Goal: Information Seeking & Learning: Find specific fact

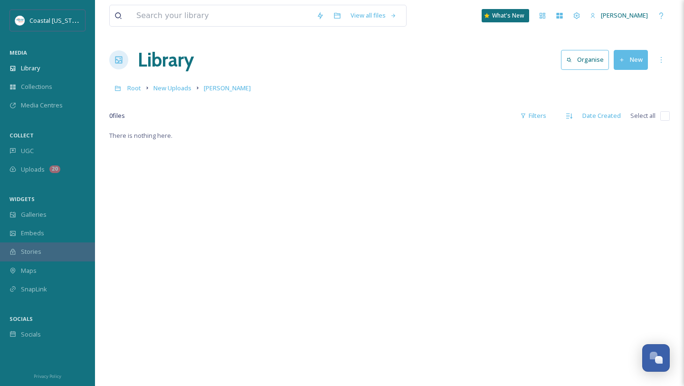
scroll to position [447, 0]
click at [200, 26] on div "View all files" at bounding box center [257, 16] width 297 height 22
click at [200, 16] on input at bounding box center [222, 15] width 180 height 21
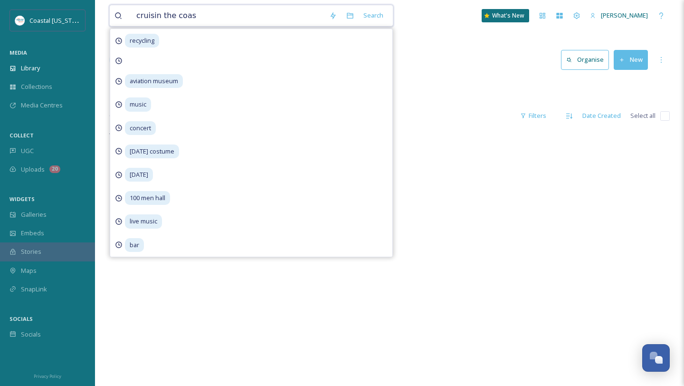
type input "cruisin the coast"
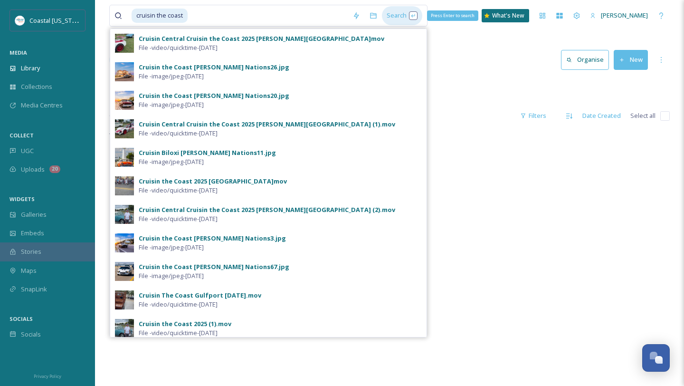
click at [391, 16] on div "Search Press Enter to search" at bounding box center [402, 15] width 40 height 19
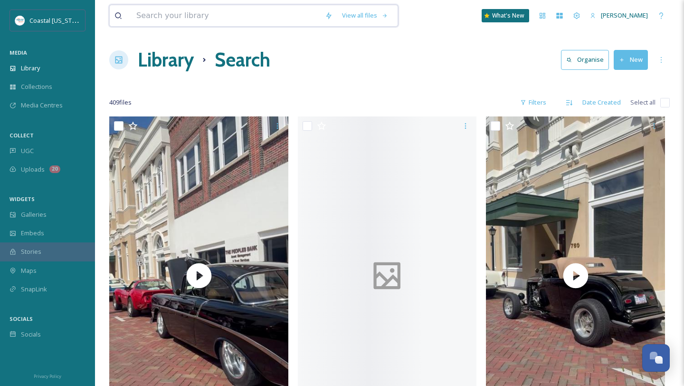
click at [262, 19] on input at bounding box center [226, 15] width 189 height 21
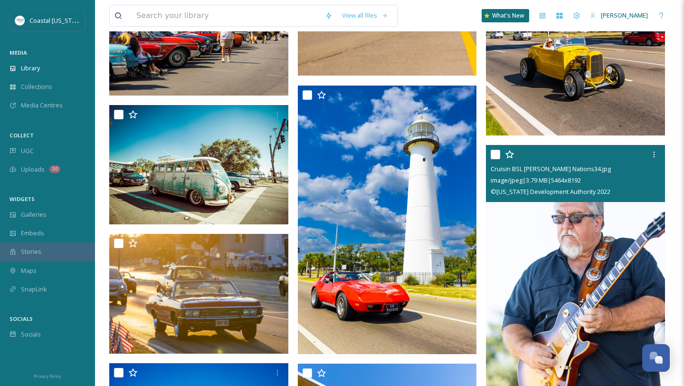
scroll to position [26432, 0]
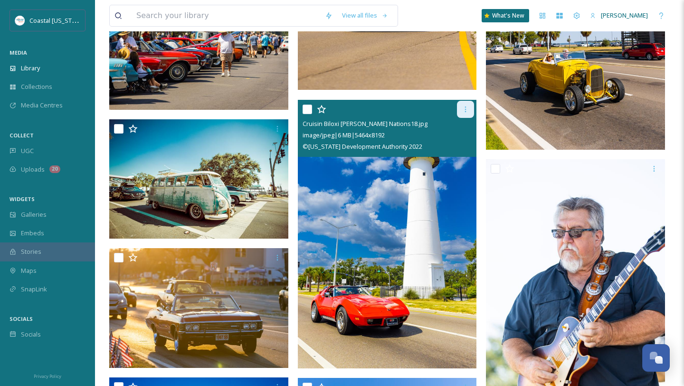
click at [466, 111] on icon at bounding box center [465, 109] width 1 height 6
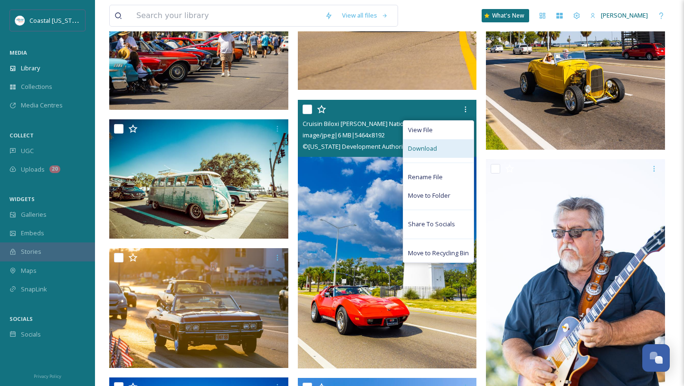
click at [426, 148] on span "Download" at bounding box center [422, 148] width 29 height 9
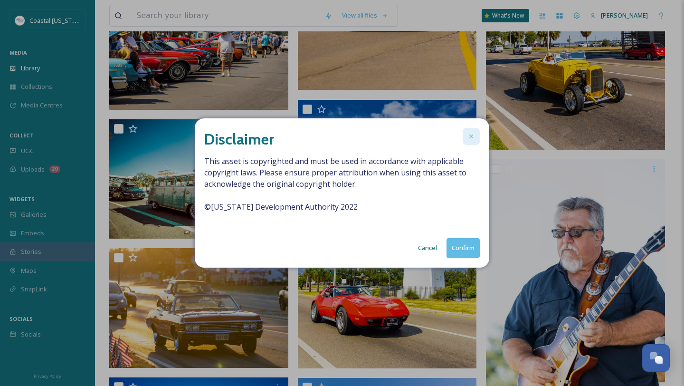
click at [476, 131] on div at bounding box center [471, 136] width 17 height 17
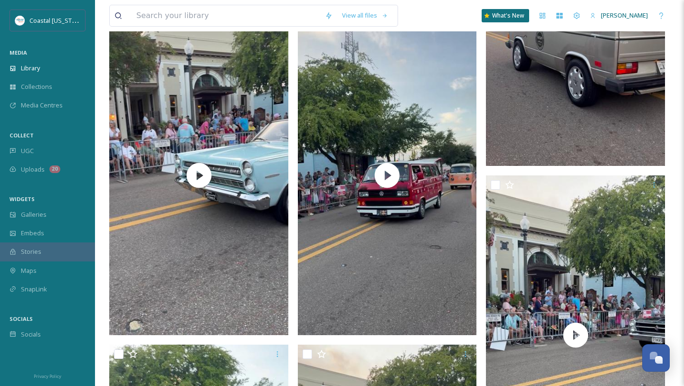
scroll to position [16647, 0]
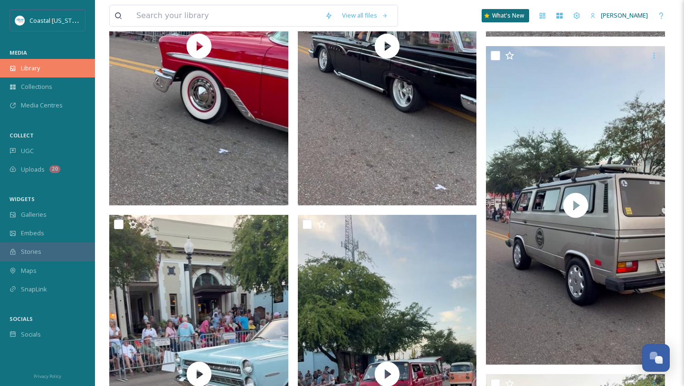
click at [39, 64] on span "Library" at bounding box center [30, 68] width 19 height 9
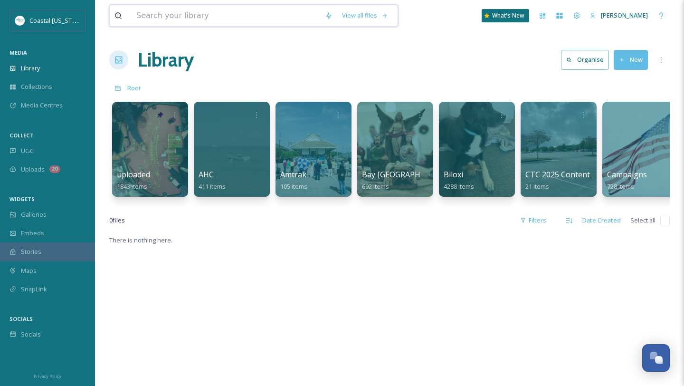
click at [237, 10] on input at bounding box center [226, 15] width 189 height 21
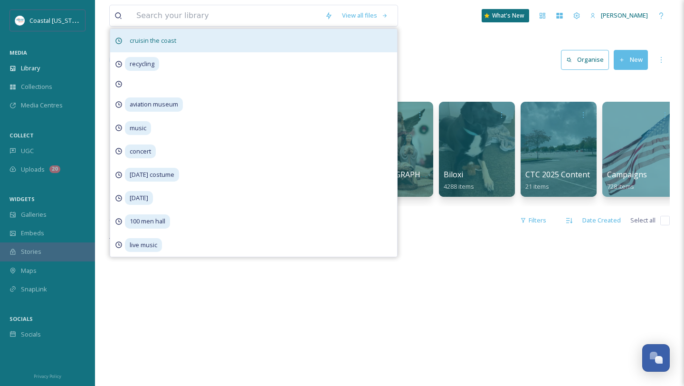
click at [171, 41] on span "cruisin the coast" at bounding box center [153, 41] width 56 height 14
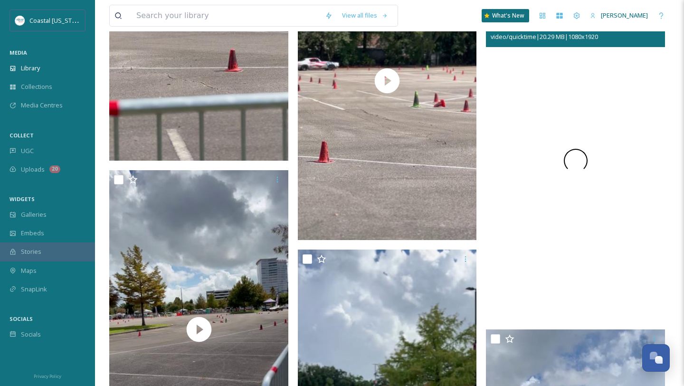
scroll to position [20614, 0]
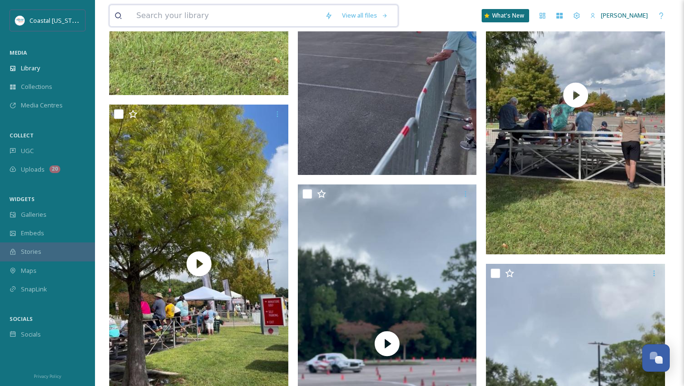
click at [246, 17] on input at bounding box center [226, 15] width 189 height 21
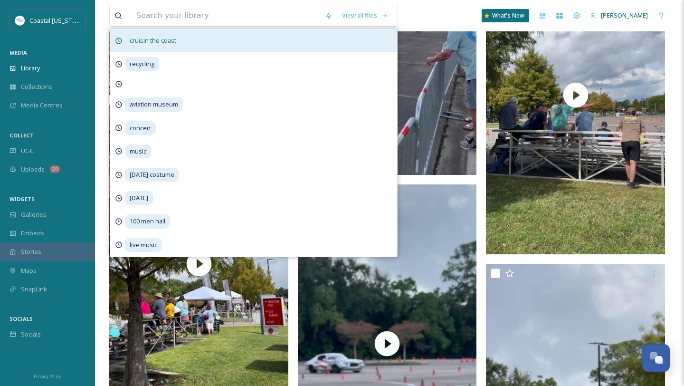
click at [297, 38] on div "cruisin the coast" at bounding box center [253, 40] width 287 height 23
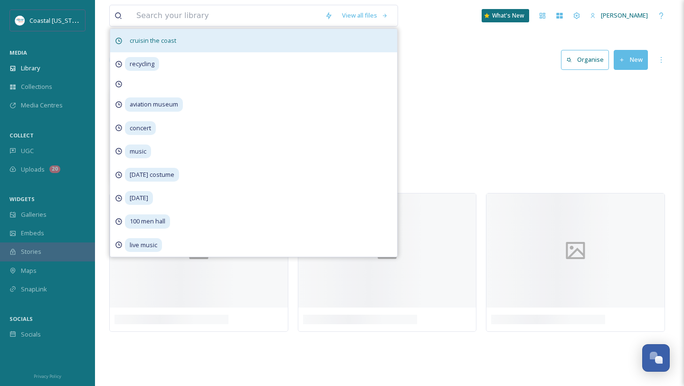
scroll to position [0, 0]
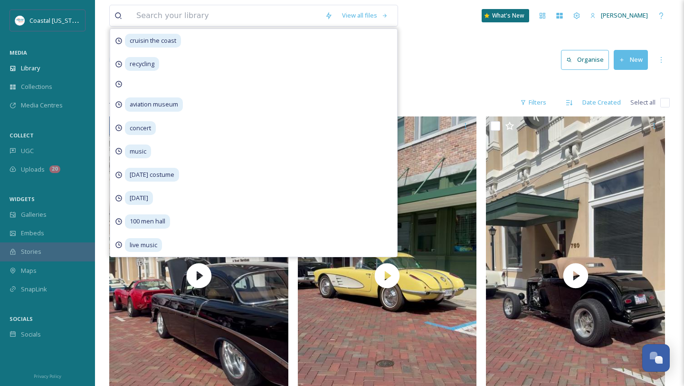
click at [460, 68] on div "Library Search Organise New" at bounding box center [389, 60] width 561 height 29
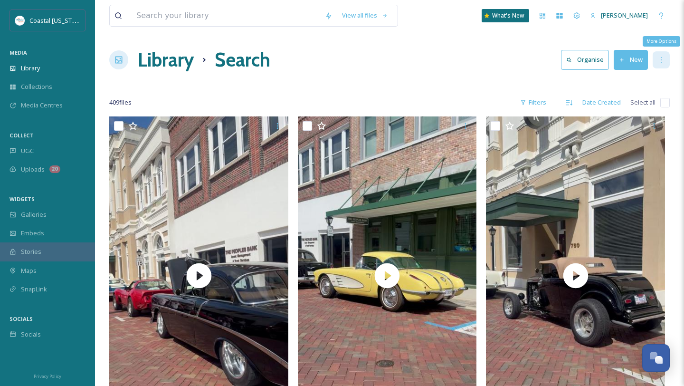
click at [665, 64] on div "More Options" at bounding box center [661, 59] width 17 height 17
click at [573, 62] on icon at bounding box center [569, 60] width 6 height 6
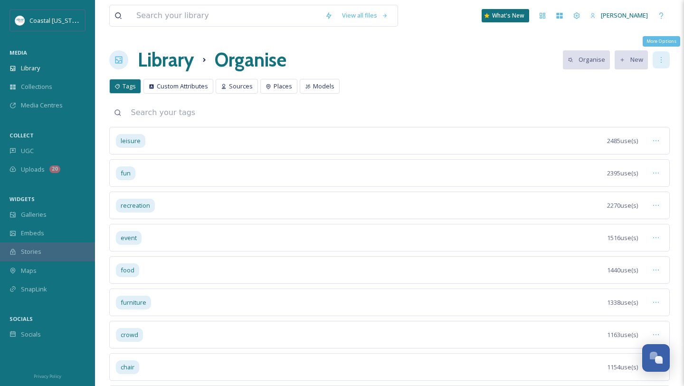
click at [659, 60] on icon at bounding box center [662, 60] width 8 height 8
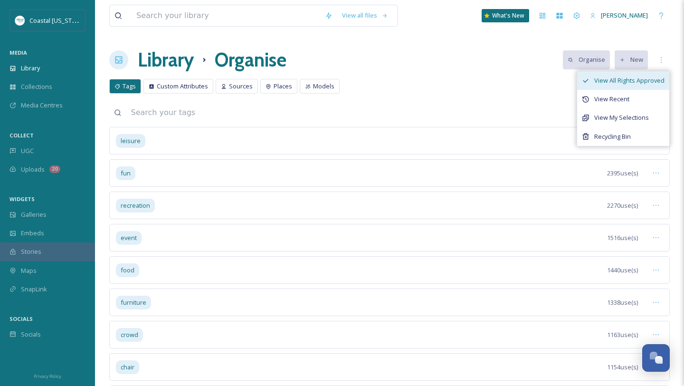
click at [621, 77] on span "View All Rights Approved" at bounding box center [629, 80] width 70 height 9
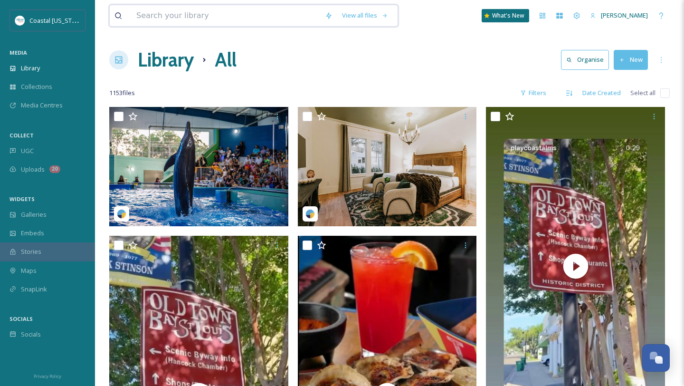
click at [217, 15] on input at bounding box center [226, 15] width 189 height 21
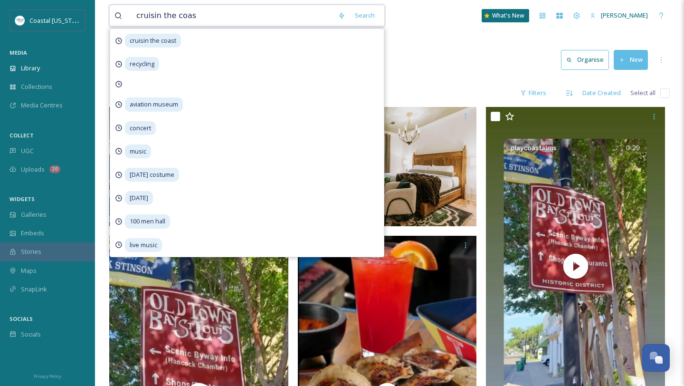
type input "cruisin the coast"
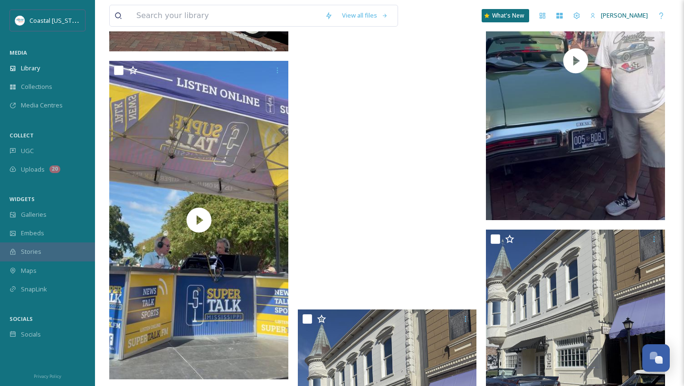
scroll to position [2217, 0]
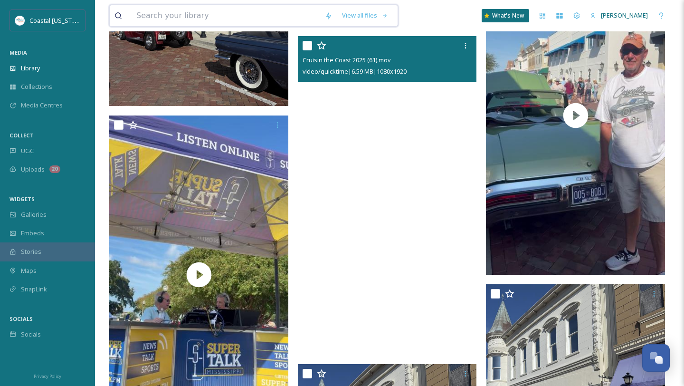
click at [171, 11] on input at bounding box center [226, 15] width 189 height 21
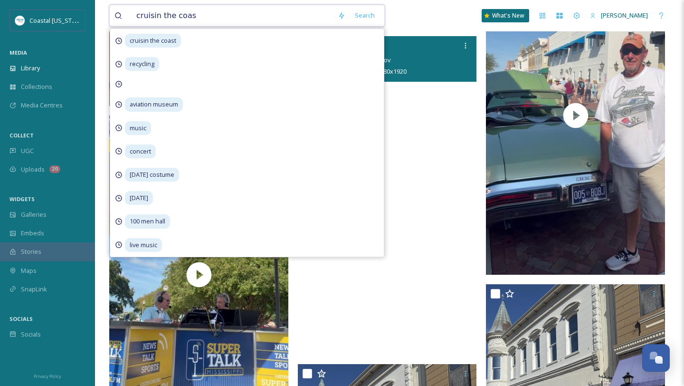
type input "cruisin the coast"
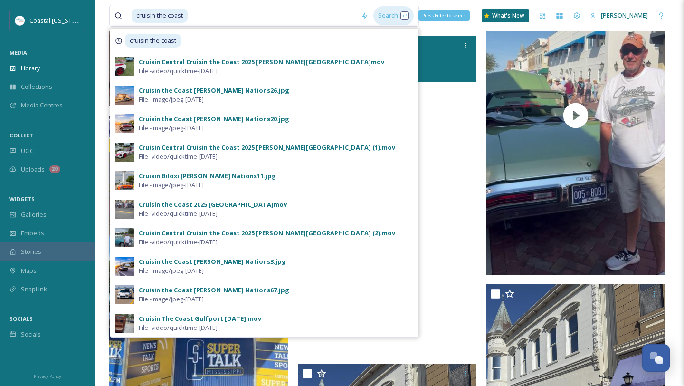
click at [373, 18] on div "Search Press Enter to search" at bounding box center [393, 15] width 40 height 19
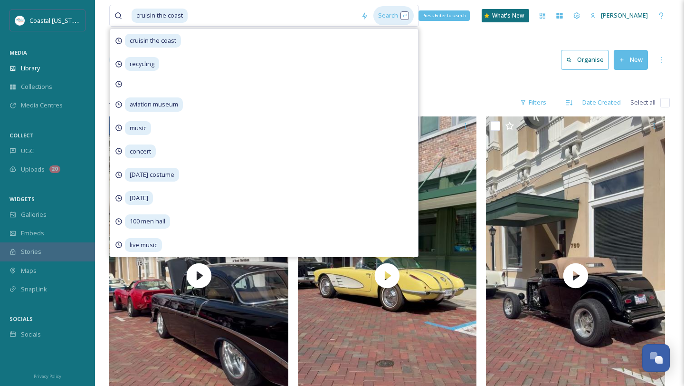
click at [377, 17] on div "Search Press Enter to search" at bounding box center [393, 15] width 40 height 19
click at [462, 64] on div "Library Search Organise New" at bounding box center [389, 60] width 561 height 29
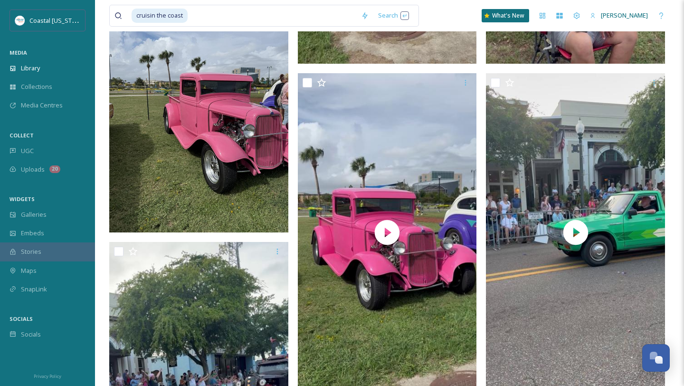
scroll to position [11316, 0]
